Goal: Task Accomplishment & Management: Use online tool/utility

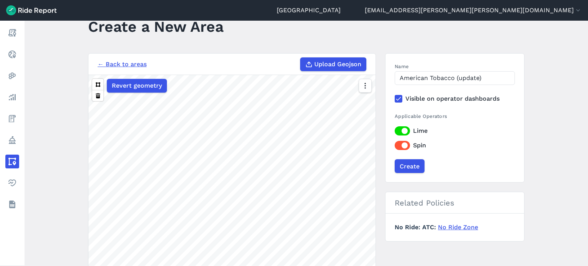
scroll to position [38, 0]
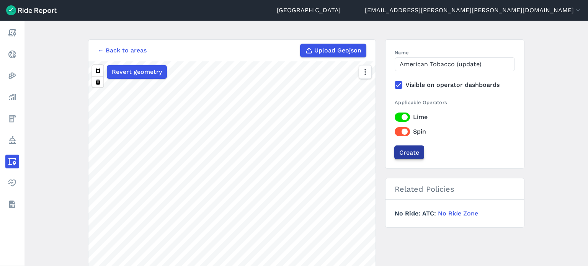
click at [423, 152] on div "Create" at bounding box center [455, 152] width 120 height 14
click at [406, 152] on input "Create" at bounding box center [409, 152] width 30 height 14
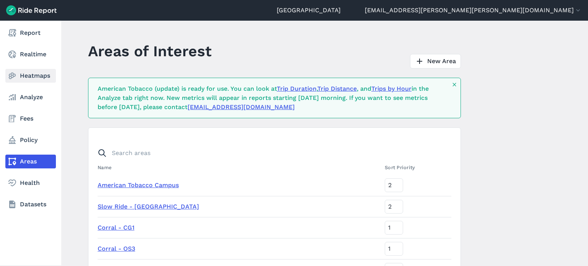
click at [28, 75] on link "Heatmaps" at bounding box center [30, 76] width 51 height 14
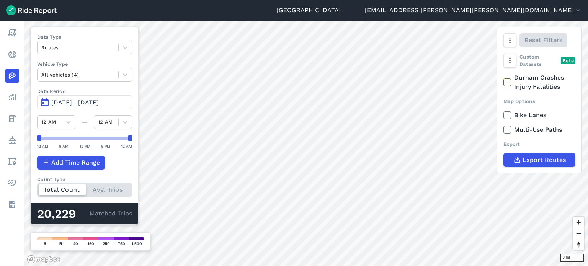
click at [99, 99] on span "[DATE]—[DATE]" at bounding box center [74, 102] width 47 height 7
click at [99, 101] on span "[DATE]—[DATE]" at bounding box center [74, 102] width 47 height 7
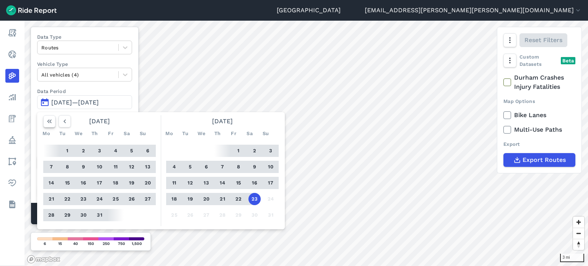
click at [52, 122] on icon "button" at bounding box center [50, 122] width 8 height 8
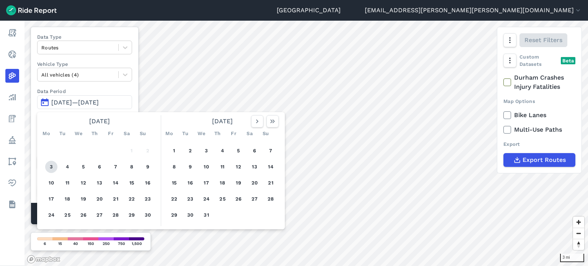
click at [47, 165] on button "3" at bounding box center [51, 167] width 12 height 12
click at [274, 124] on icon "button" at bounding box center [273, 122] width 8 height 8
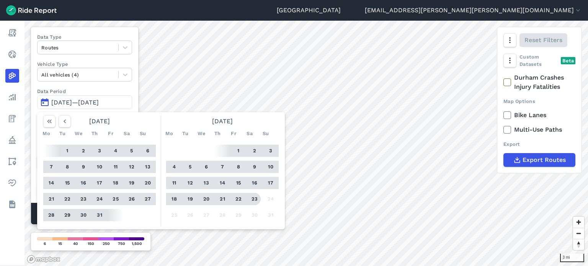
click at [255, 197] on button "23" at bounding box center [254, 199] width 12 height 12
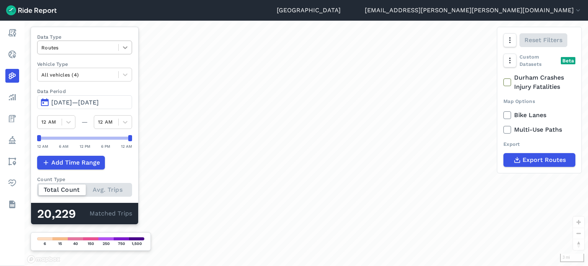
click at [121, 49] on icon at bounding box center [125, 48] width 8 height 8
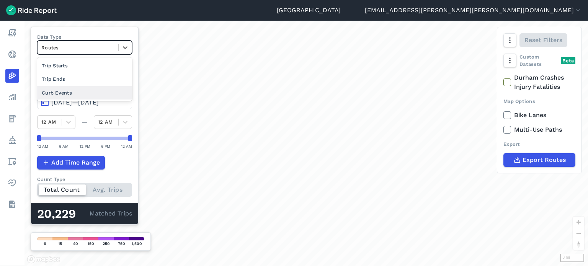
click at [76, 88] on div "Curb Events" at bounding box center [84, 92] width 95 height 13
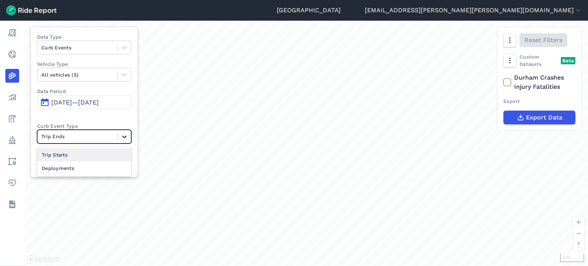
click at [123, 136] on icon at bounding box center [125, 137] width 8 height 8
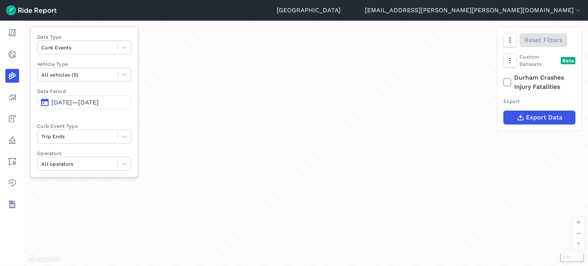
click at [127, 121] on div "Data Type Curb Events Vehicle Type All vehicles (5) Data Period [DATE]—[DATE] C…" at bounding box center [84, 102] width 107 height 150
click at [122, 76] on icon at bounding box center [125, 75] width 8 height 8
click at [134, 64] on div "Data Type Curb Events Vehicle Type All vehicles (5) Data Period [DATE]—[DATE] C…" at bounding box center [84, 102] width 107 height 150
click at [99, 103] on span "[DATE]—[DATE]" at bounding box center [74, 102] width 47 height 7
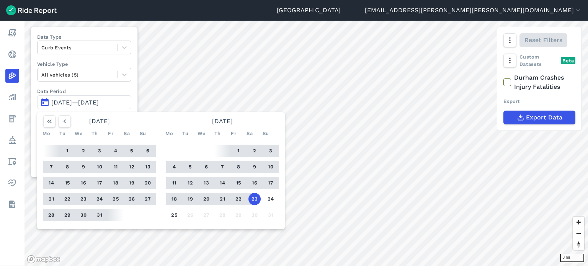
click at [252, 199] on button "23" at bounding box center [254, 199] width 12 height 12
click at [191, 145] on div "1 2 3 4 5 6 7 8 9 10 11 12 13 14 15 16 17 18 19 20 21 22 23 24 25 26 27 28 29 3…" at bounding box center [222, 183] width 119 height 86
click at [235, 152] on button "1" at bounding box center [238, 151] width 12 height 12
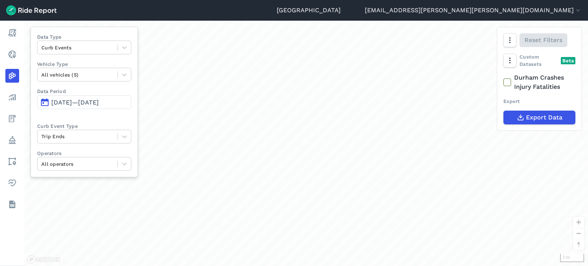
click at [240, 152] on div "loading" at bounding box center [305, 143] width 563 height 245
click at [99, 101] on span "[DATE]—[DATE]" at bounding box center [74, 102] width 47 height 7
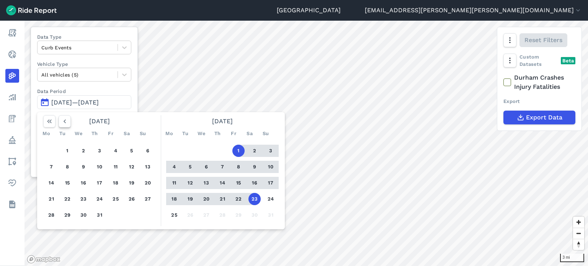
click at [69, 120] on button "button" at bounding box center [65, 121] width 12 height 12
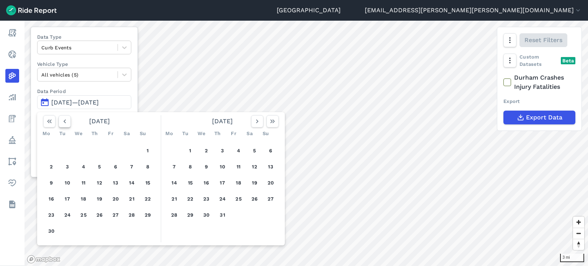
click at [69, 120] on button "button" at bounding box center [65, 121] width 12 height 12
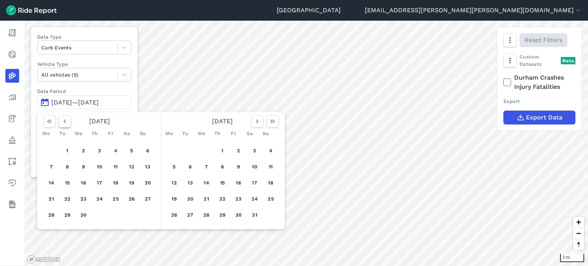
click at [69, 120] on button "button" at bounding box center [65, 121] width 12 height 12
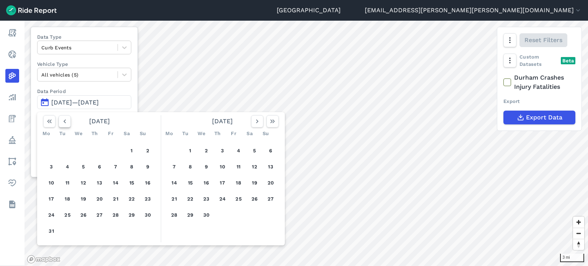
click at [69, 120] on button "button" at bounding box center [65, 121] width 12 height 12
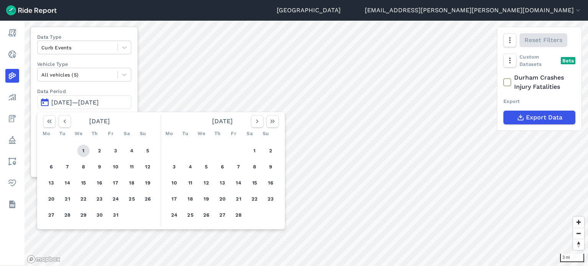
click at [83, 150] on button "1" at bounding box center [83, 151] width 12 height 12
click at [273, 123] on icon "button" at bounding box center [273, 122] width 8 height 8
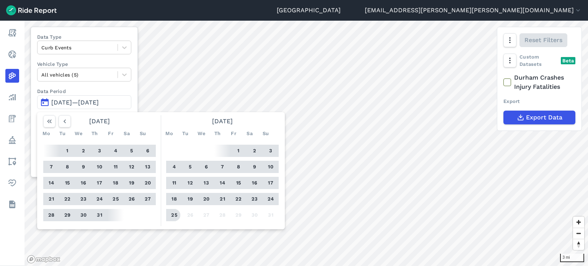
click at [175, 213] on button "25" at bounding box center [174, 215] width 12 height 12
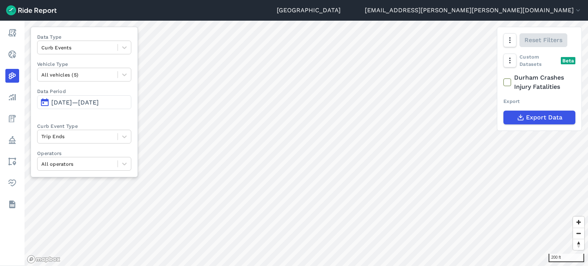
click at [477, 266] on html "Durham [EMAIL_ADDRESS][PERSON_NAME][PERSON_NAME][DOMAIN_NAME] Settings Terms Si…" at bounding box center [294, 133] width 588 height 266
click at [302, 20] on div "Durham [EMAIL_ADDRESS][PERSON_NAME][PERSON_NAME][DOMAIN_NAME] Settings Terms Si…" at bounding box center [294, 133] width 588 height 266
